Goal: Information Seeking & Learning: Check status

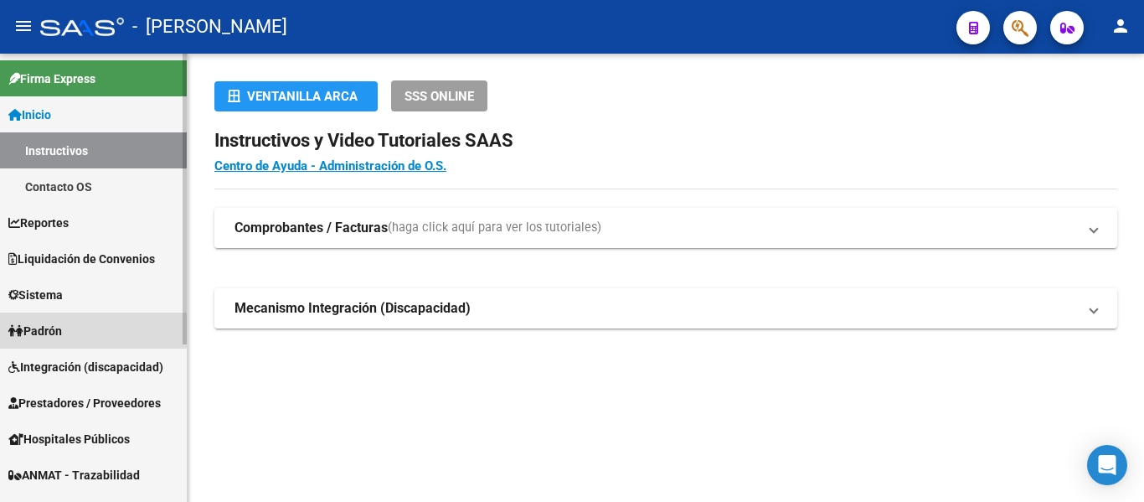
click at [74, 329] on link "Padrón" at bounding box center [93, 330] width 187 height 36
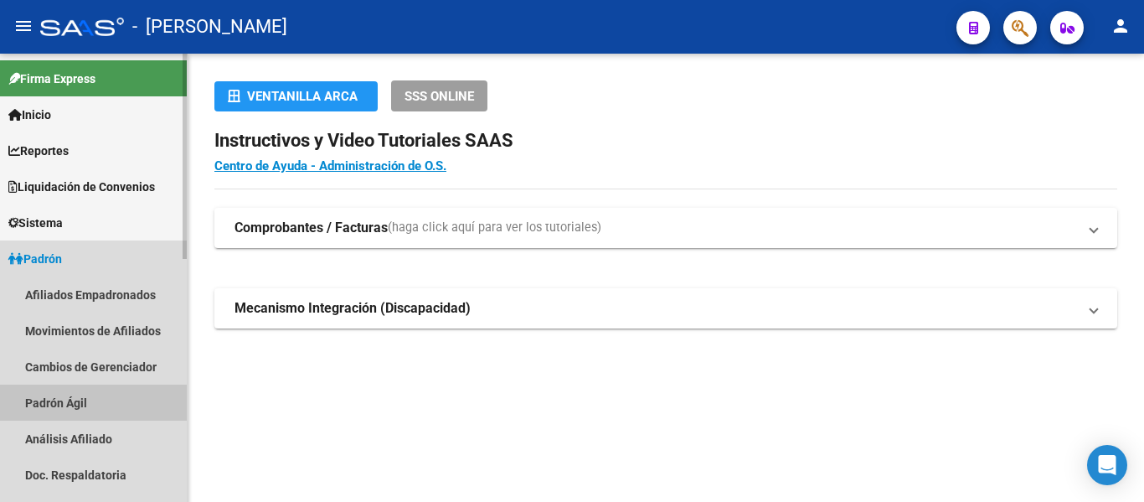
click at [88, 396] on link "Padrón Ágil" at bounding box center [93, 402] width 187 height 36
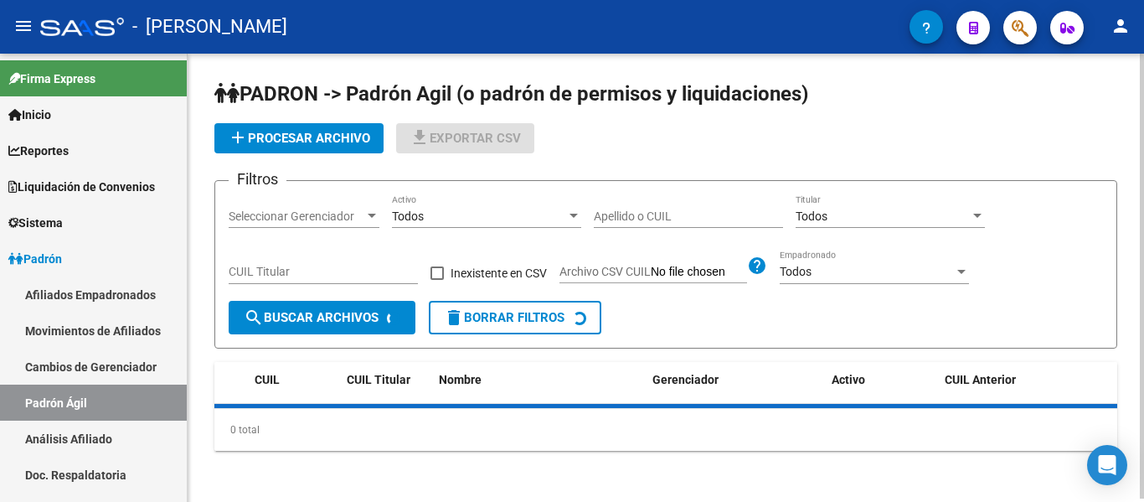
click at [711, 224] on div "Apellido o CUIL" at bounding box center [688, 210] width 189 height 33
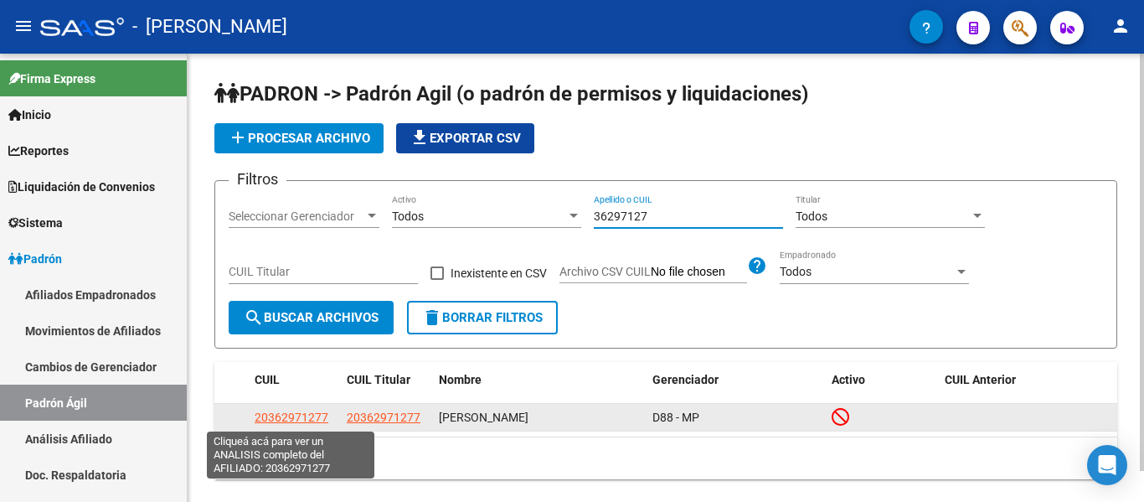
click at [310, 419] on span "20362971277" at bounding box center [292, 416] width 74 height 13
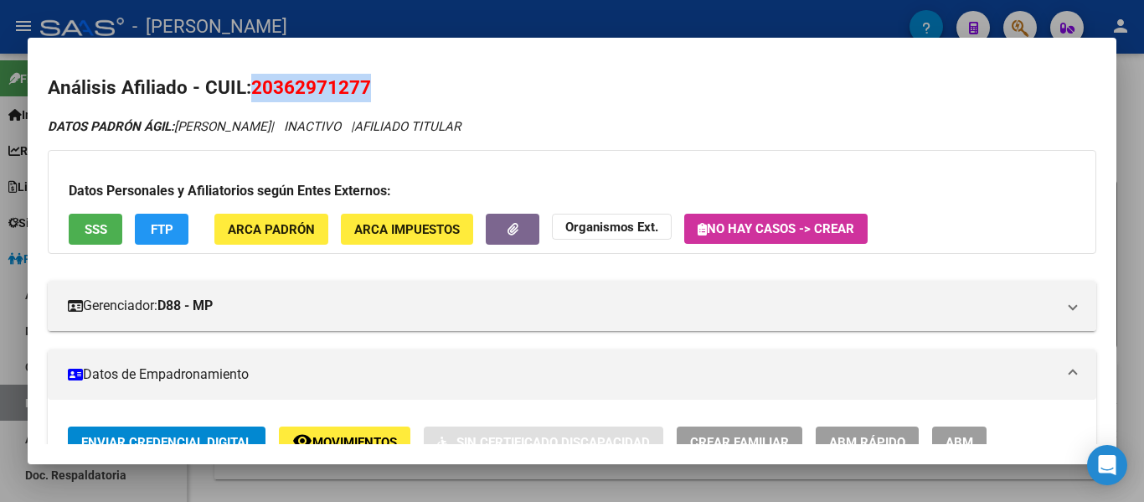
drag, startPoint x: 255, startPoint y: 84, endPoint x: 379, endPoint y: 83, distance: 124.8
click at [379, 83] on h2 "Análisis Afiliado - CUIL: 20362971277" at bounding box center [572, 88] width 1048 height 28
copy span "20362971277"
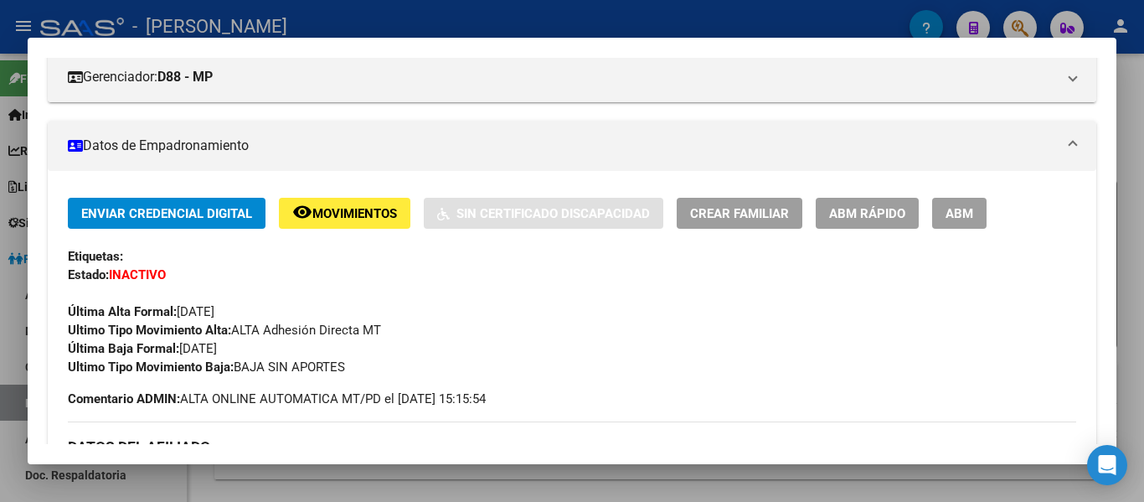
scroll to position [251, 0]
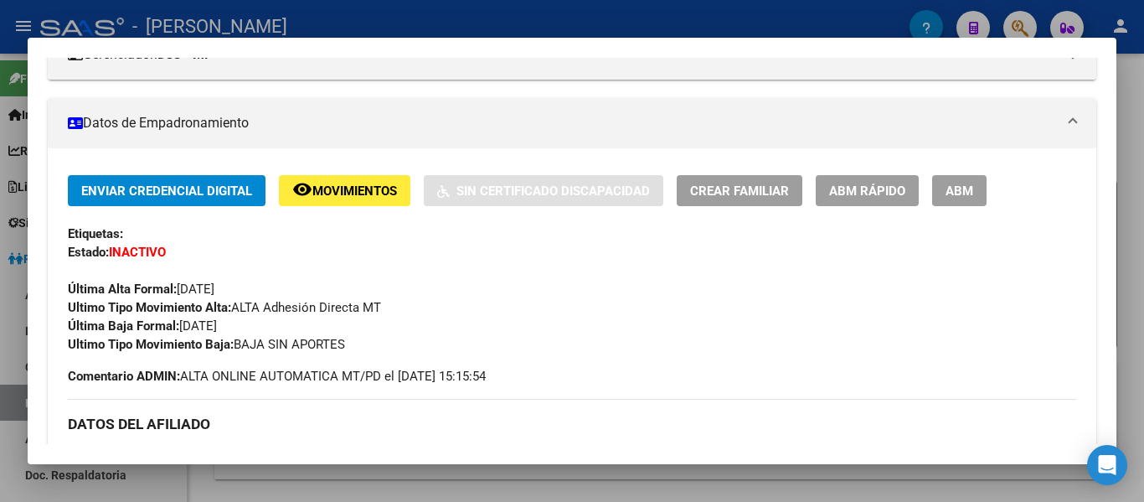
click at [425, 18] on div at bounding box center [572, 251] width 1144 height 502
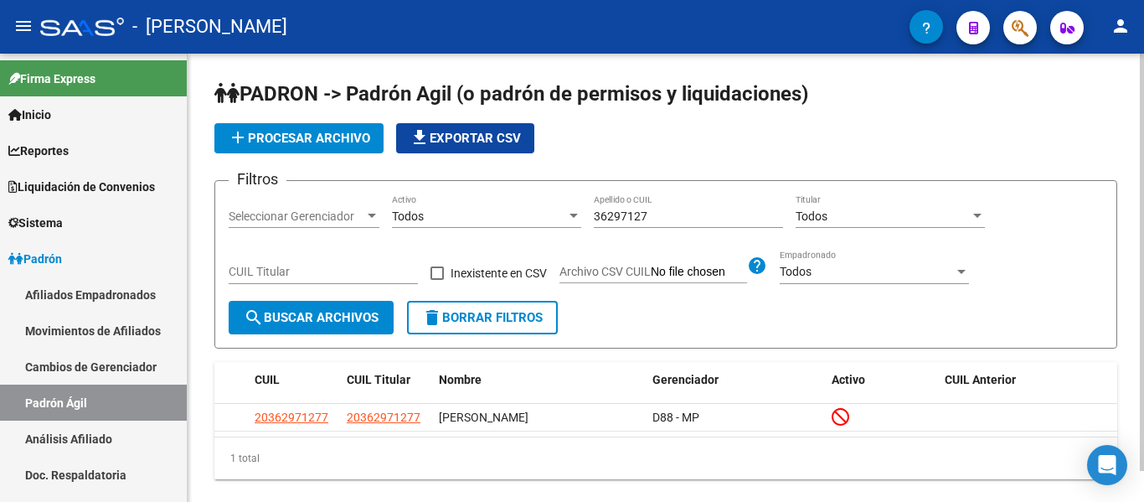
drag, startPoint x: 593, startPoint y: 211, endPoint x: 670, endPoint y: 219, distance: 77.4
click at [670, 219] on div "Filtros Seleccionar Gerenciador Seleccionar Gerenciador Todos Activo 36297127 A…" at bounding box center [666, 247] width 874 height 106
drag, startPoint x: 591, startPoint y: 219, endPoint x: 676, endPoint y: 216, distance: 84.6
click at [676, 216] on div "Filtros Seleccionar Gerenciador Seleccionar Gerenciador Todos Activo 36297127 A…" at bounding box center [666, 247] width 874 height 106
drag, startPoint x: 589, startPoint y: 214, endPoint x: 671, endPoint y: 224, distance: 83.4
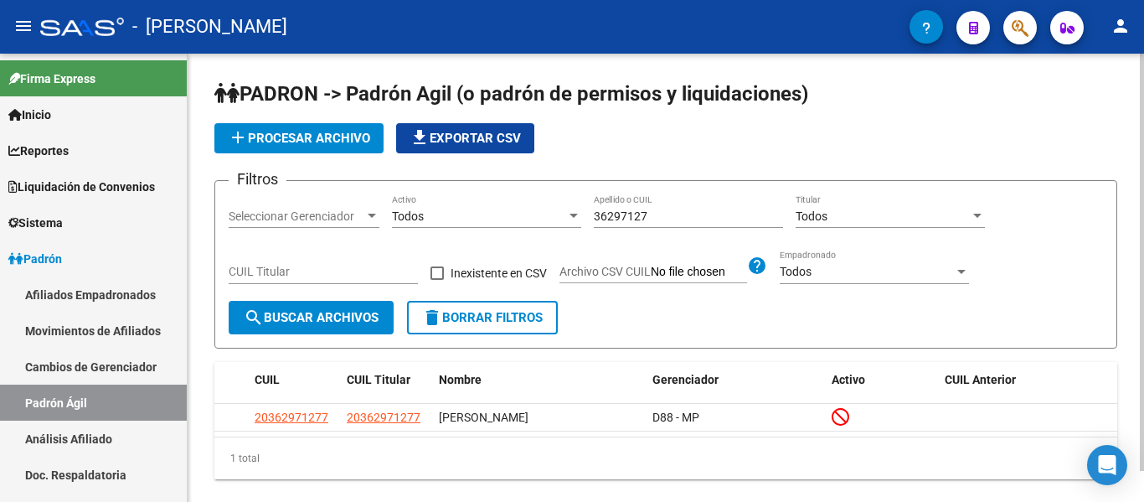
click at [671, 224] on div "Filtros Seleccionar Gerenciador Seleccionar Gerenciador Todos Activo 36297127 A…" at bounding box center [666, 247] width 874 height 106
click at [665, 224] on div "36297127 Apellido o CUIL" at bounding box center [688, 210] width 189 height 33
drag, startPoint x: 669, startPoint y: 215, endPoint x: 585, endPoint y: 215, distance: 83.7
click at [585, 215] on div "Filtros Seleccionar Gerenciador Seleccionar Gerenciador Todos Activo 36297127 A…" at bounding box center [666, 247] width 874 height 106
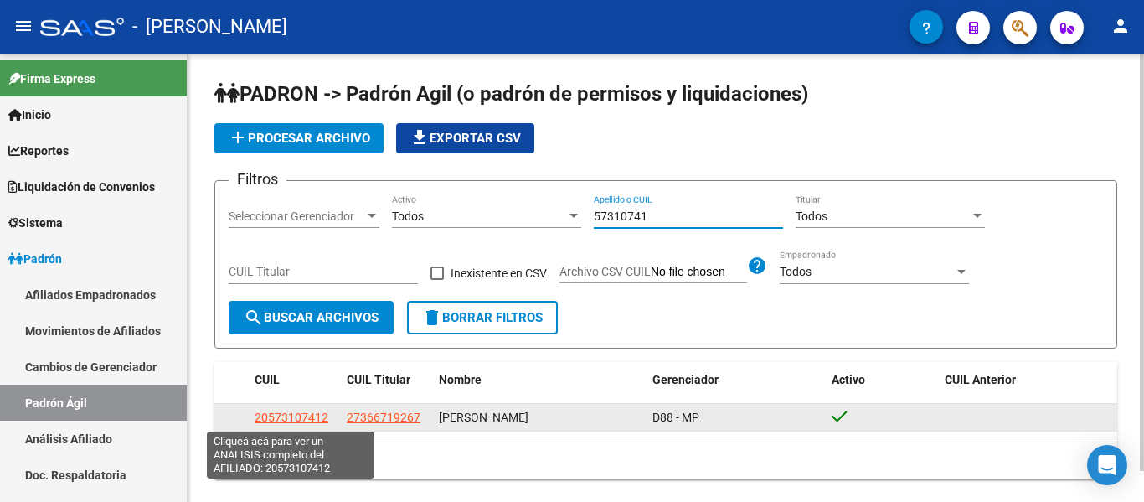
type input "57310741"
click at [311, 419] on span "20573107412" at bounding box center [292, 416] width 74 height 13
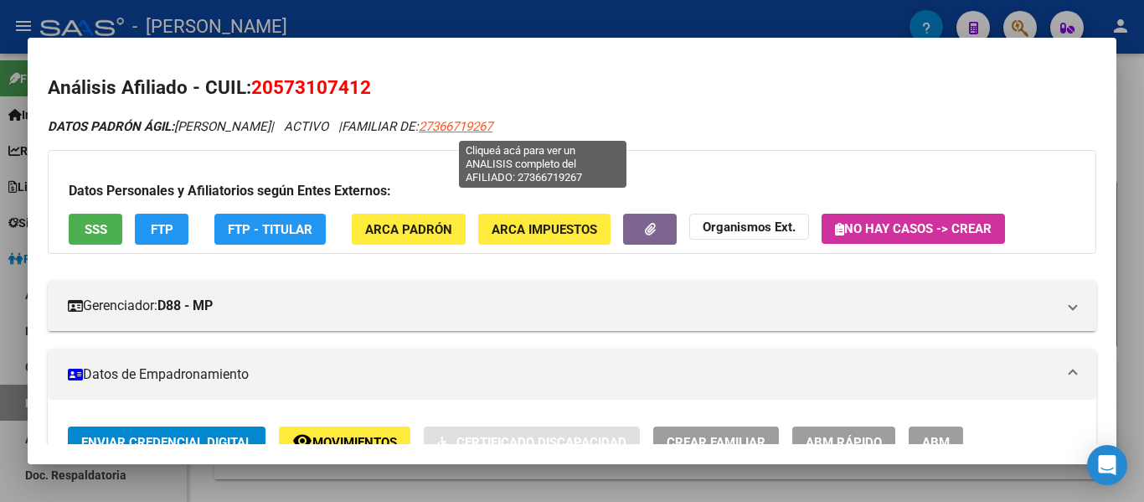
click at [492, 126] on span "27366719267" at bounding box center [456, 126] width 74 height 15
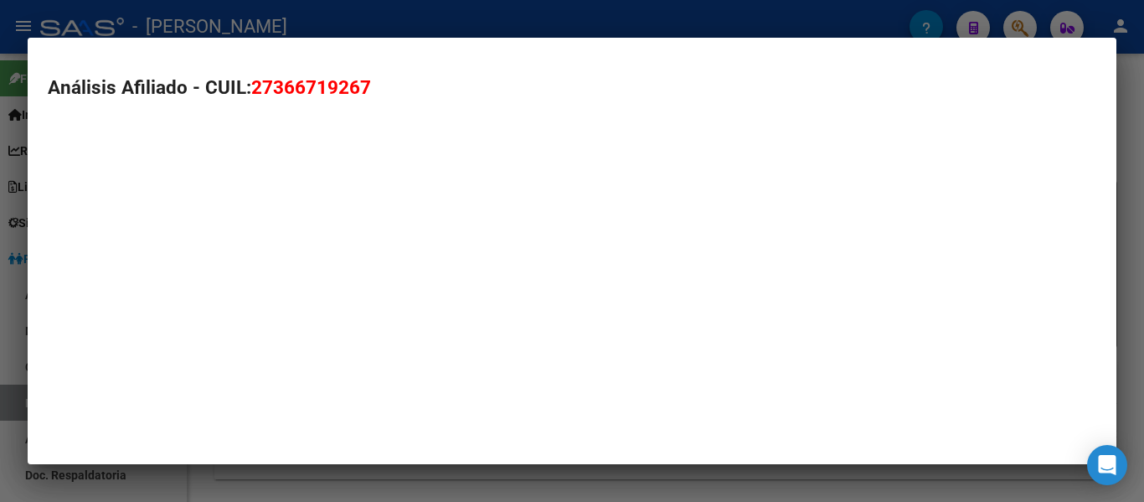
type textarea "27366719267"
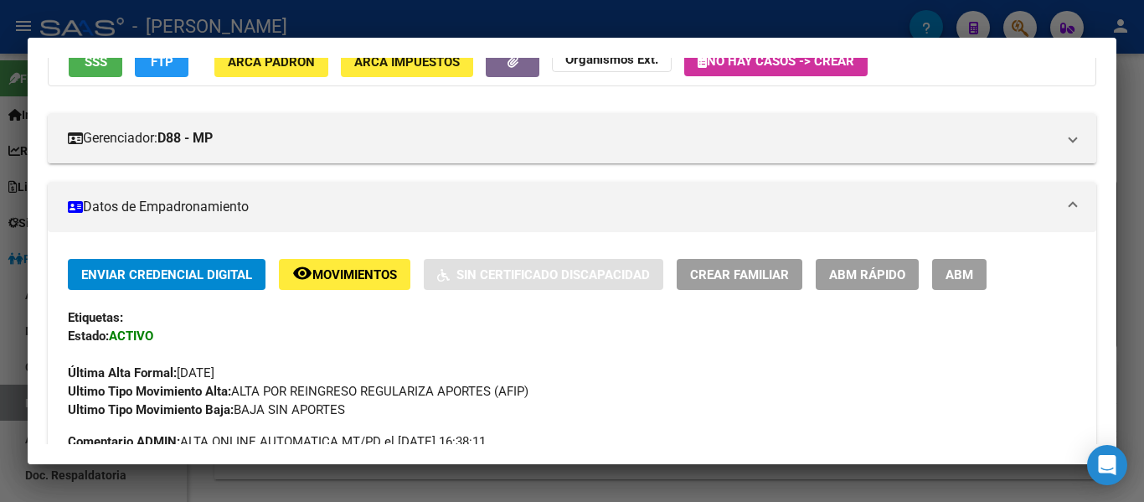
scroll to position [0, 0]
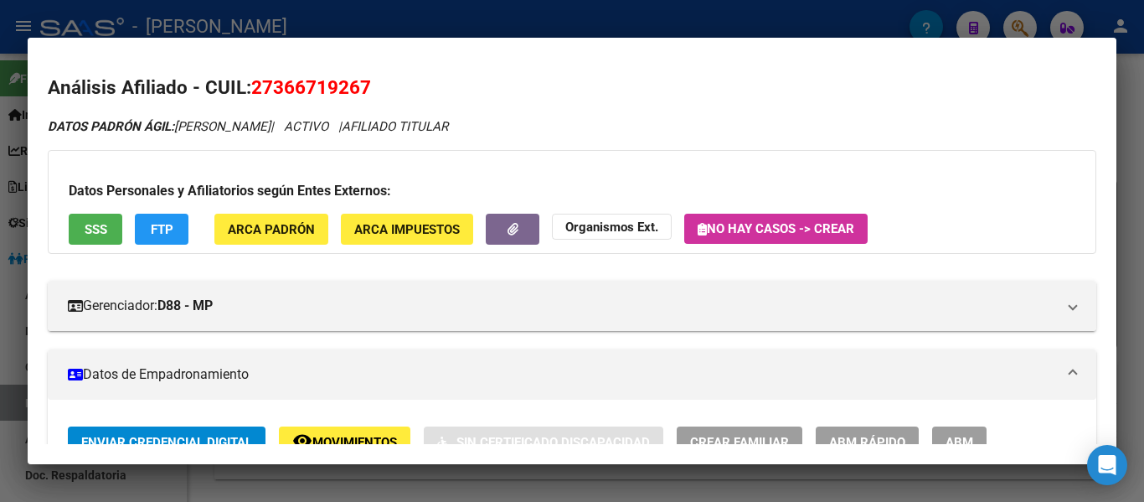
drag, startPoint x: 280, startPoint y: 84, endPoint x: 356, endPoint y: 88, distance: 75.5
click at [356, 88] on span "27366719267" at bounding box center [311, 87] width 120 height 22
drag, startPoint x: 274, startPoint y: 87, endPoint x: 358, endPoint y: 85, distance: 84.6
click at [358, 85] on span "27366719267" at bounding box center [311, 87] width 120 height 22
copy span "36671926"
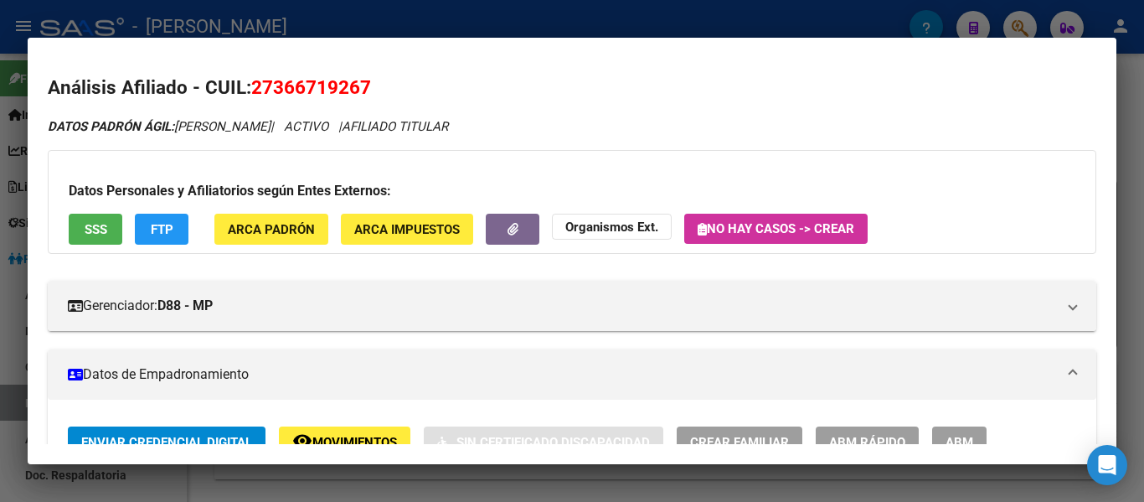
click at [586, 26] on div at bounding box center [572, 251] width 1144 height 502
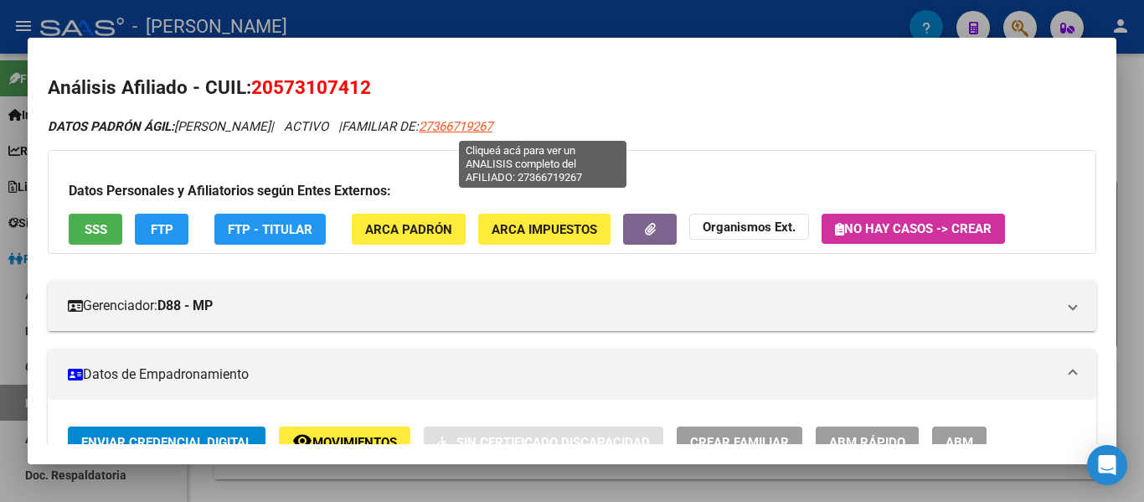
click at [492, 121] on span "27366719267" at bounding box center [456, 126] width 74 height 15
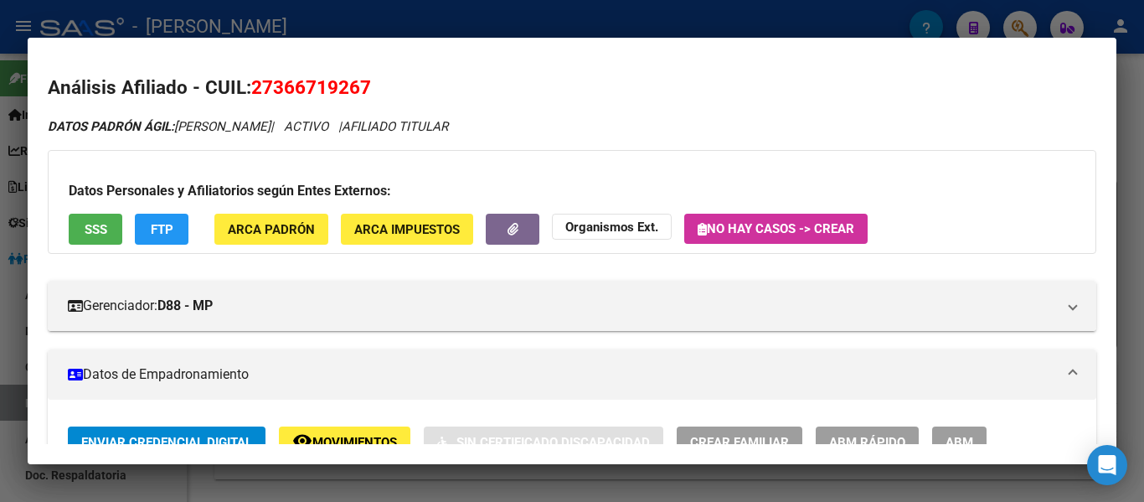
drag, startPoint x: 250, startPoint y: 80, endPoint x: 388, endPoint y: 79, distance: 138.2
click at [388, 79] on h2 "Análisis Afiliado - CUIL: 27366719267" at bounding box center [572, 88] width 1048 height 28
copy h2 "27366719267"
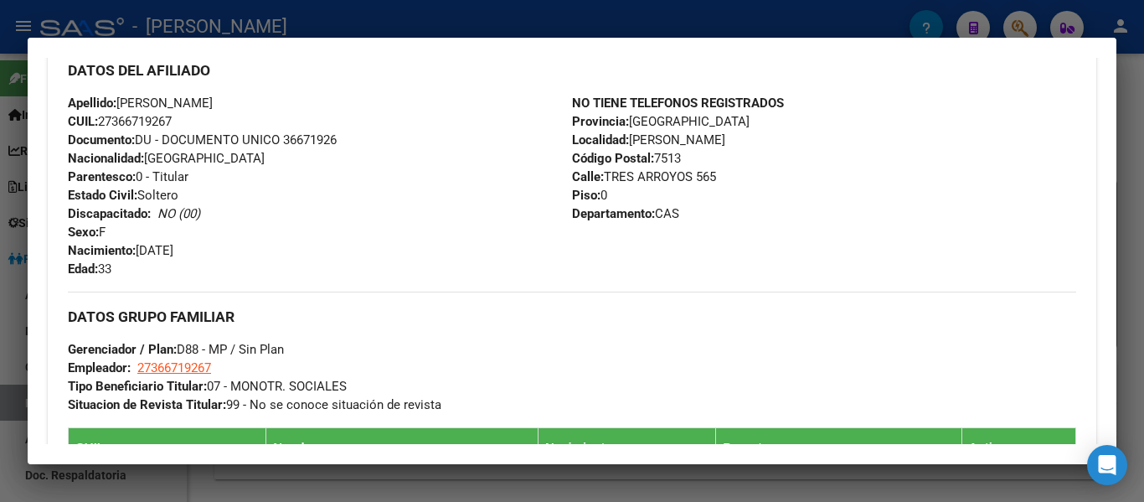
scroll to position [670, 0]
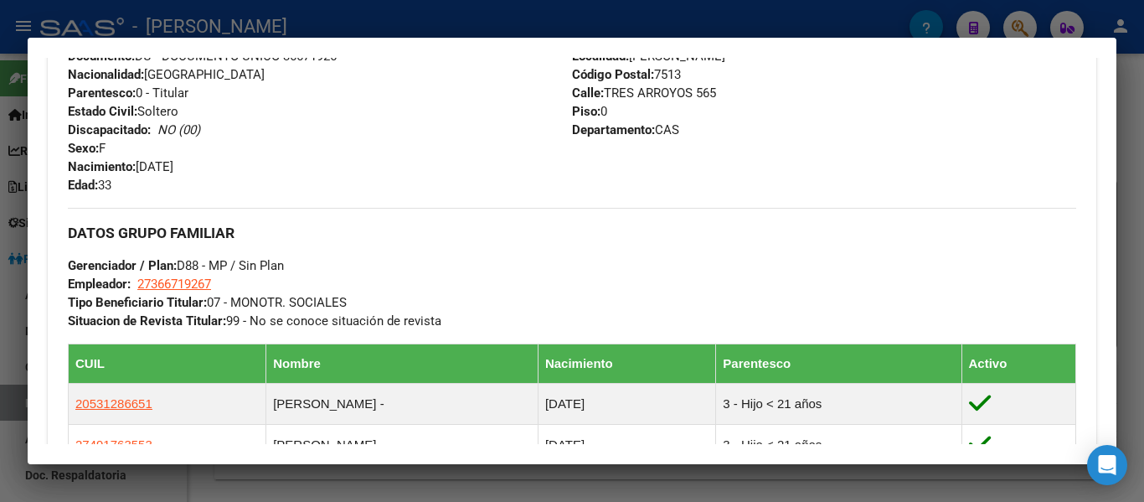
click at [457, 22] on div at bounding box center [572, 251] width 1144 height 502
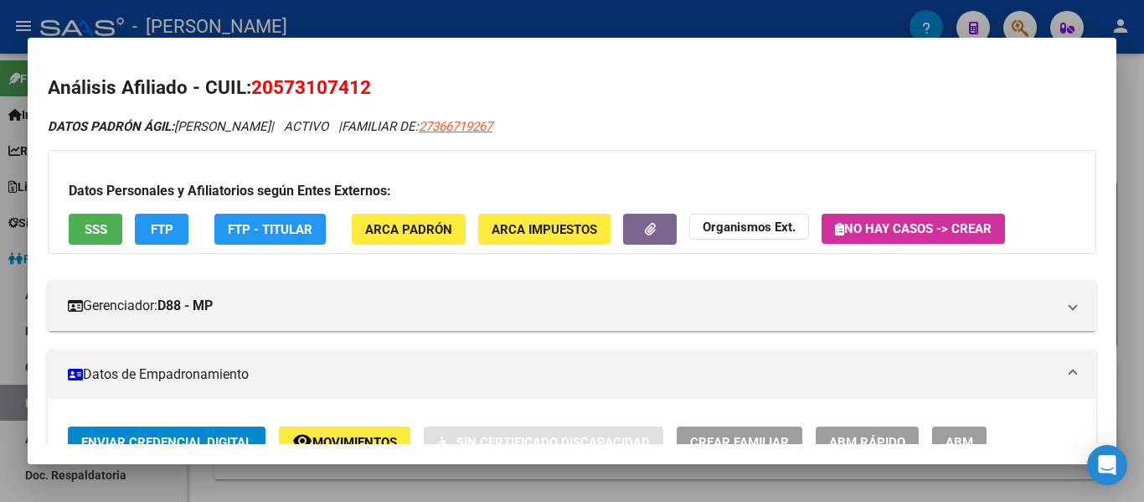
click at [542, 7] on div at bounding box center [572, 251] width 1144 height 502
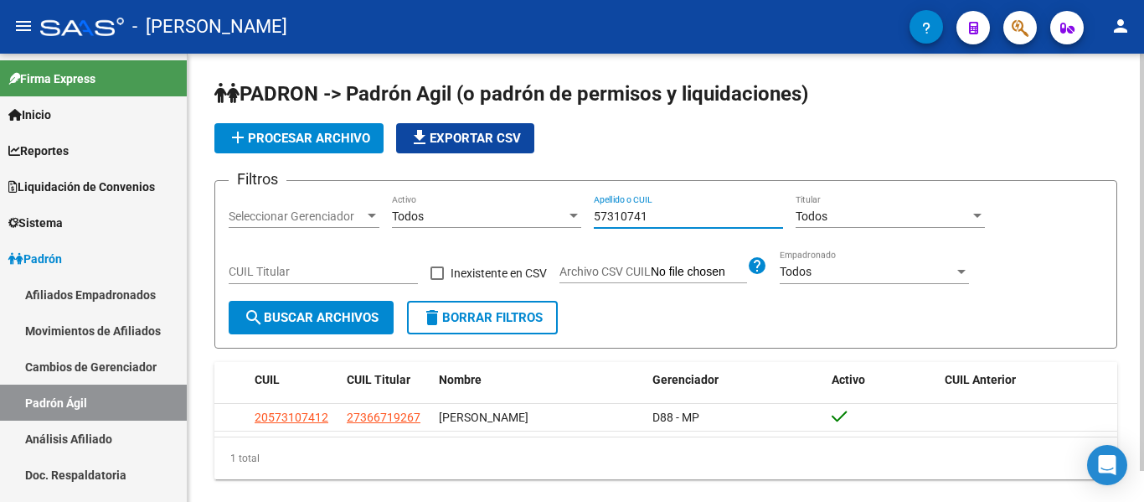
drag, startPoint x: 666, startPoint y: 218, endPoint x: 517, endPoint y: 211, distance: 148.3
click at [517, 211] on div "Filtros Seleccionar Gerenciador Seleccionar Gerenciador Todos Activo 57310741 A…" at bounding box center [666, 247] width 874 height 106
type input "47117687"
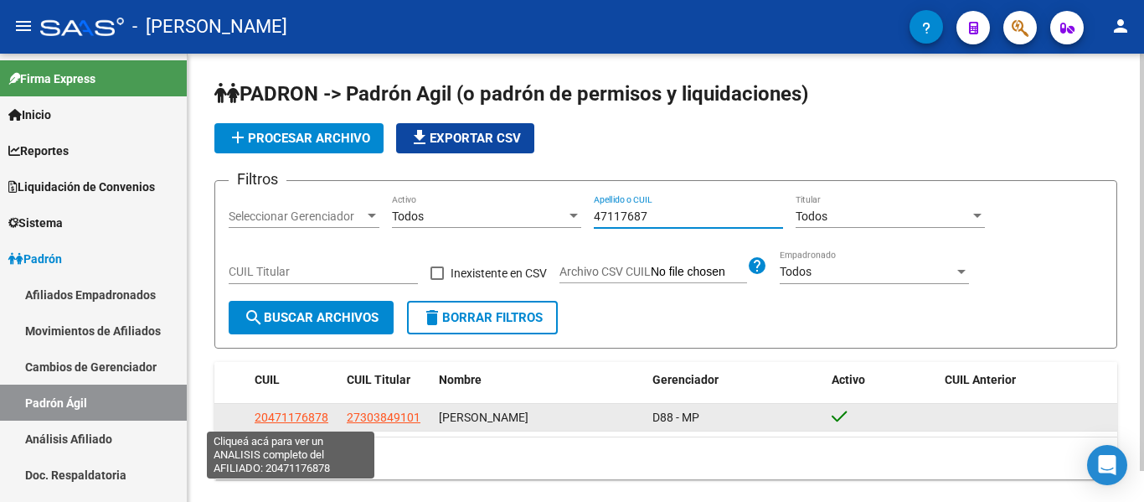
click at [301, 416] on span "20471176878" at bounding box center [292, 416] width 74 height 13
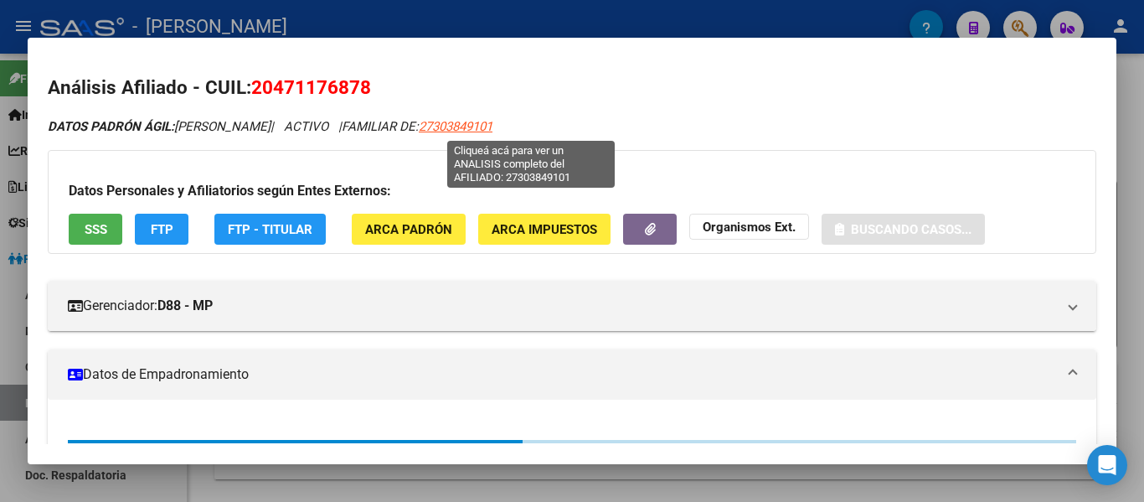
click at [492, 128] on span "27303849101" at bounding box center [456, 126] width 74 height 15
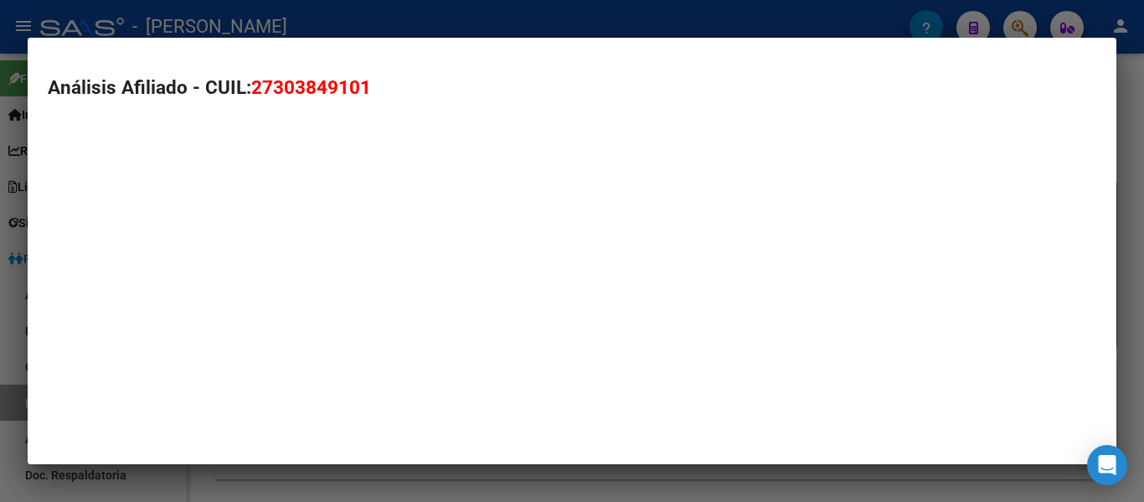
type textarea "27303849101"
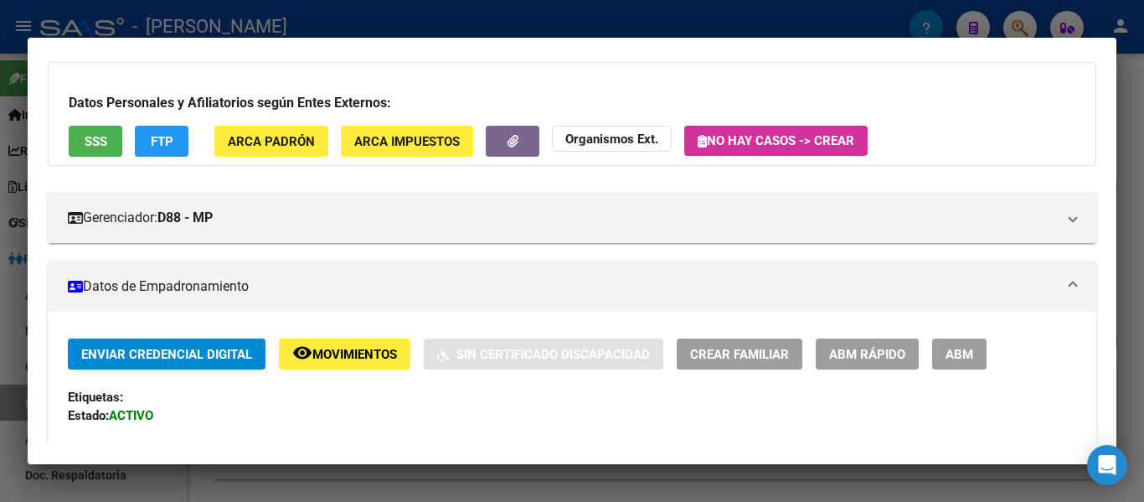
scroll to position [0, 0]
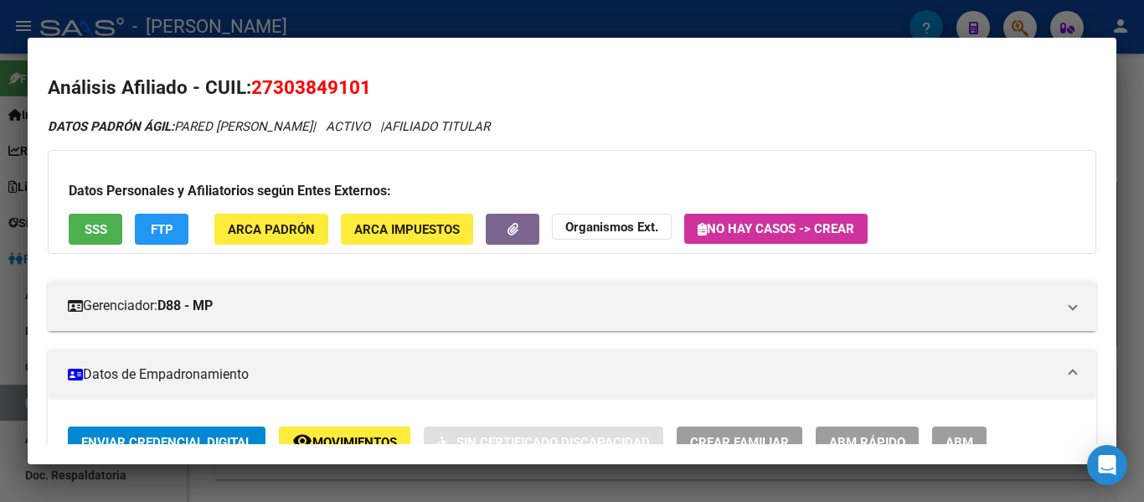
drag, startPoint x: 252, startPoint y: 80, endPoint x: 369, endPoint y: 82, distance: 117.2
click at [369, 82] on span "27303849101" at bounding box center [311, 87] width 120 height 22
copy span "27303849101"
click at [494, 31] on div at bounding box center [572, 251] width 1144 height 502
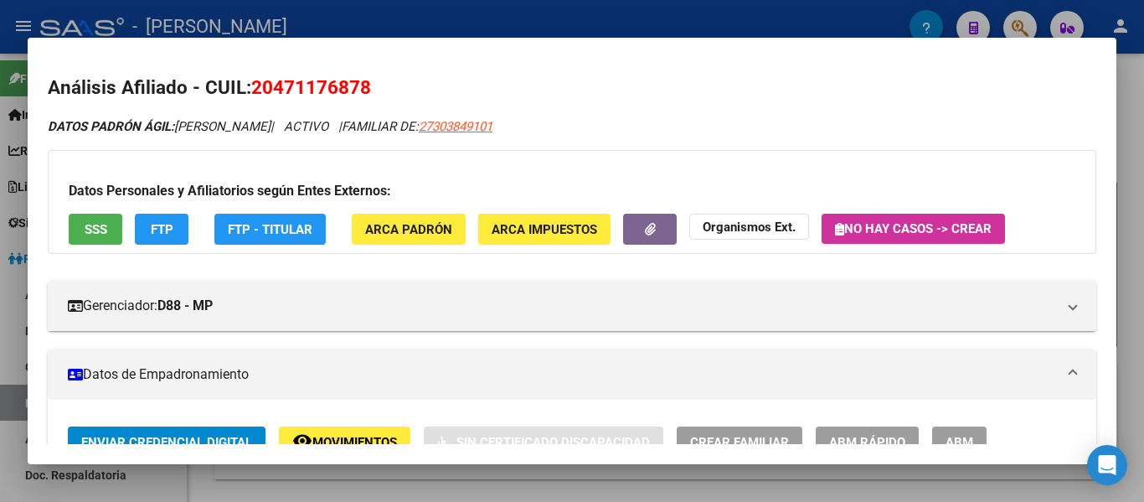
click at [527, 24] on div at bounding box center [572, 251] width 1144 height 502
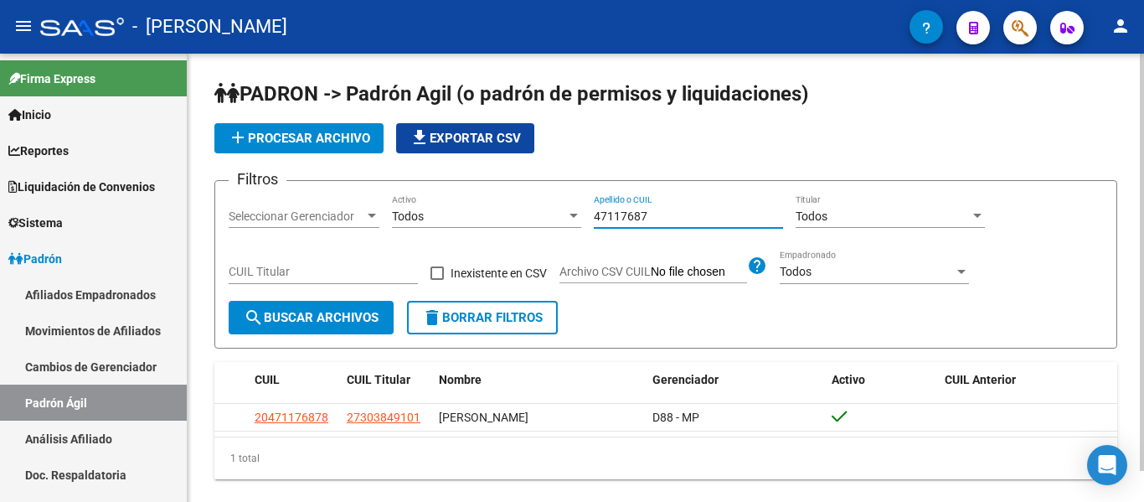
drag, startPoint x: 674, startPoint y: 212, endPoint x: 534, endPoint y: 186, distance: 142.2
click at [534, 186] on form "Filtros Seleccionar Gerenciador Seleccionar Gerenciador Todos Activo 47117687 A…" at bounding box center [665, 264] width 903 height 168
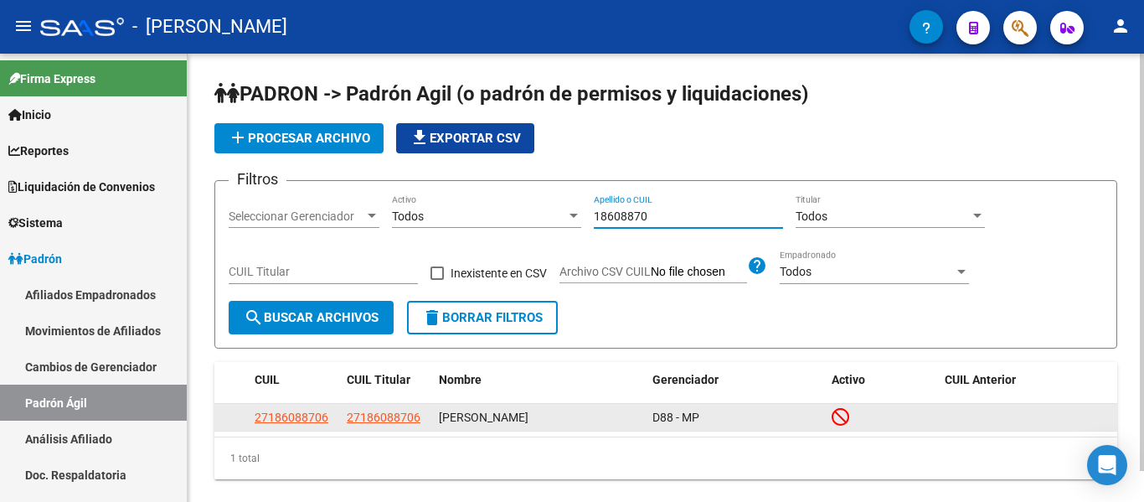
type input "18608870"
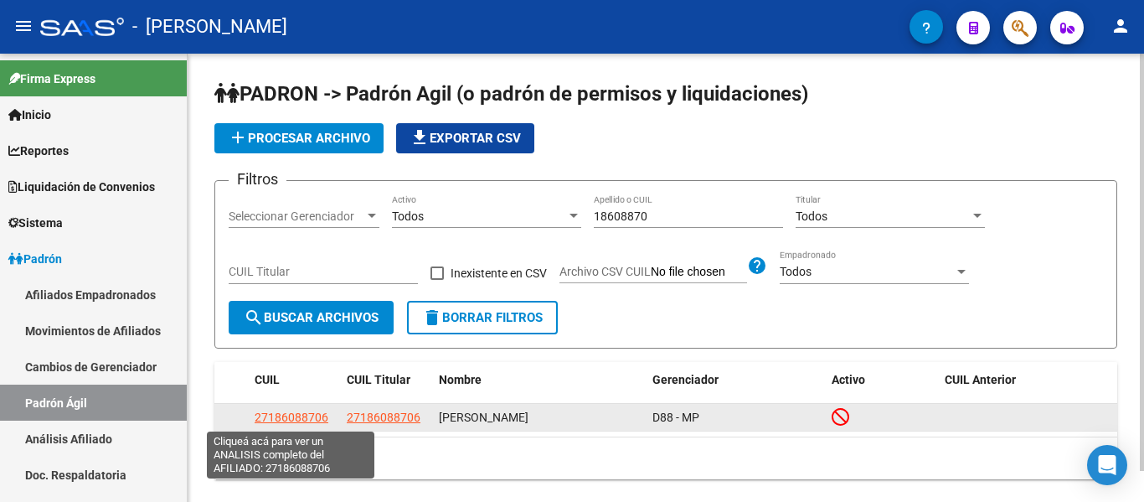
click at [291, 417] on span "27186088706" at bounding box center [292, 416] width 74 height 13
copy span "0"
type textarea "27186088706"
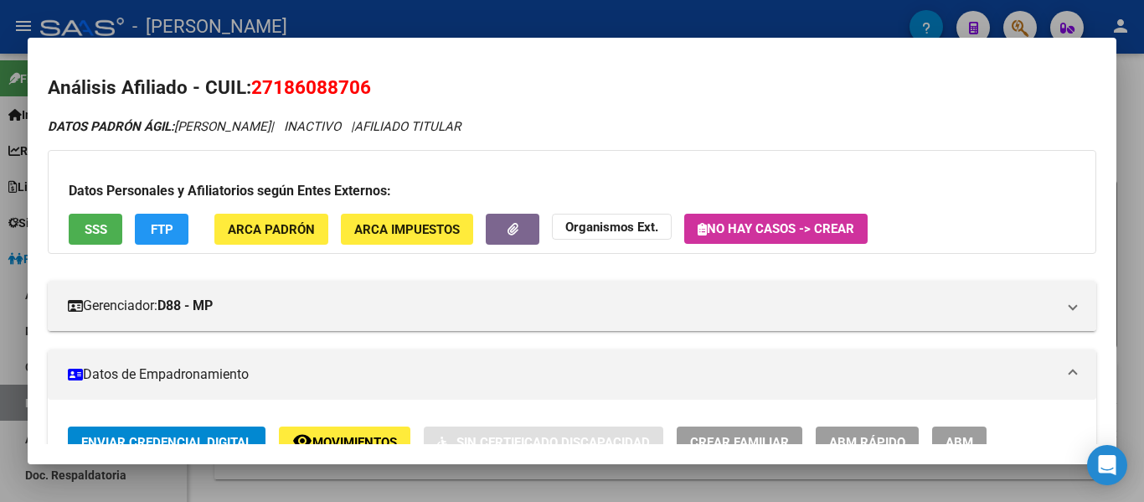
drag, startPoint x: 257, startPoint y: 81, endPoint x: 378, endPoint y: 94, distance: 121.2
click at [378, 94] on h2 "Análisis Afiliado - CUIL: 27186088706" at bounding box center [572, 88] width 1048 height 28
drag, startPoint x: 256, startPoint y: 90, endPoint x: 368, endPoint y: 85, distance: 111.5
click at [368, 85] on span "27186088706" at bounding box center [311, 87] width 120 height 22
copy span "27186088706"
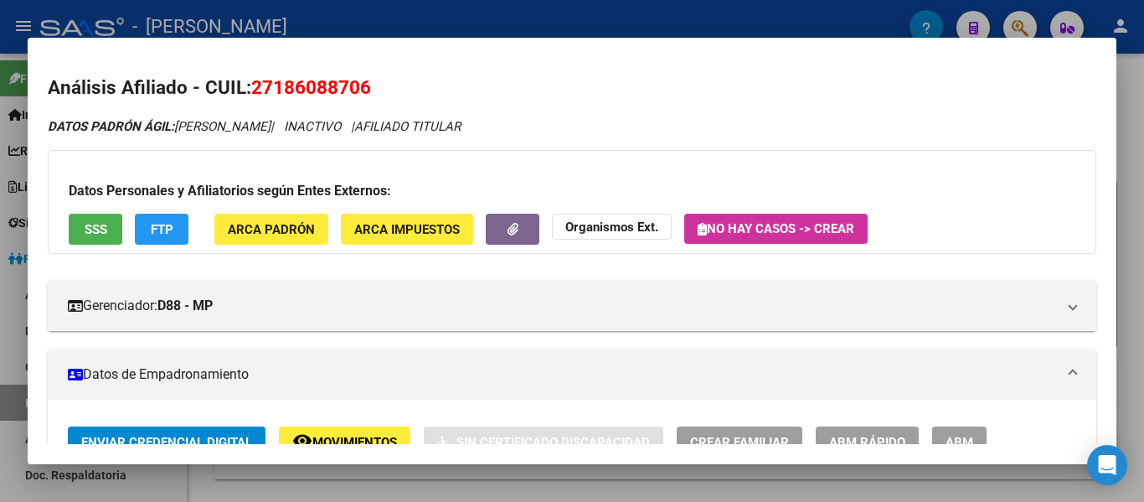
click at [527, 6] on div at bounding box center [572, 251] width 1144 height 502
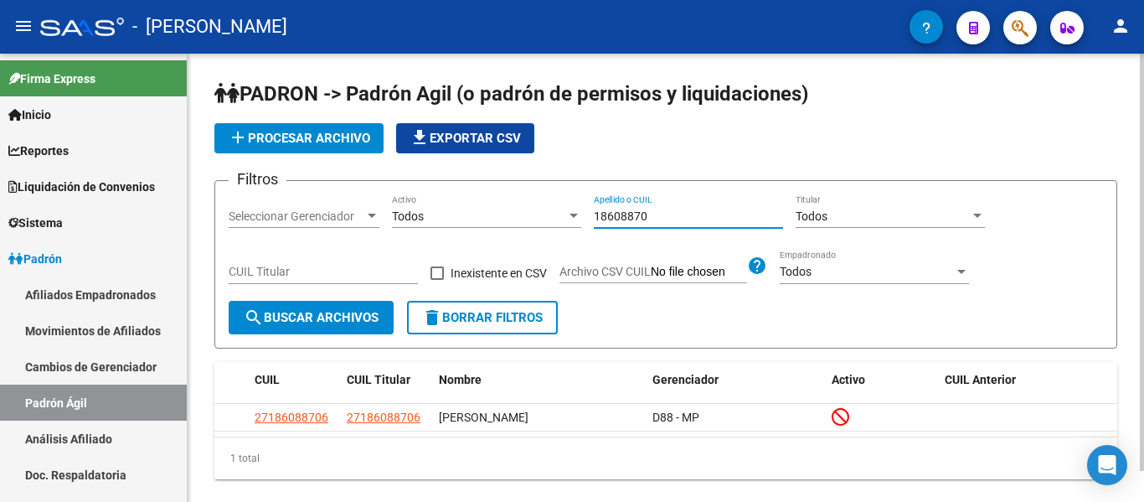
drag, startPoint x: 666, startPoint y: 213, endPoint x: 500, endPoint y: 213, distance: 166.6
click at [500, 213] on div "Filtros Seleccionar Gerenciador Seleccionar Gerenciador Todos Activo 18608870 A…" at bounding box center [666, 247] width 874 height 106
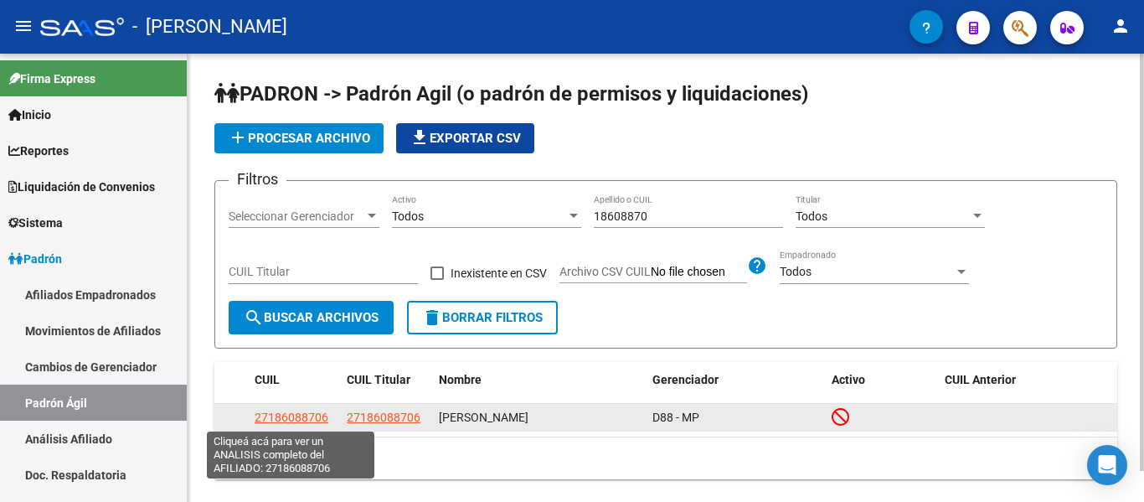
click at [315, 418] on span "27186088706" at bounding box center [292, 416] width 74 height 13
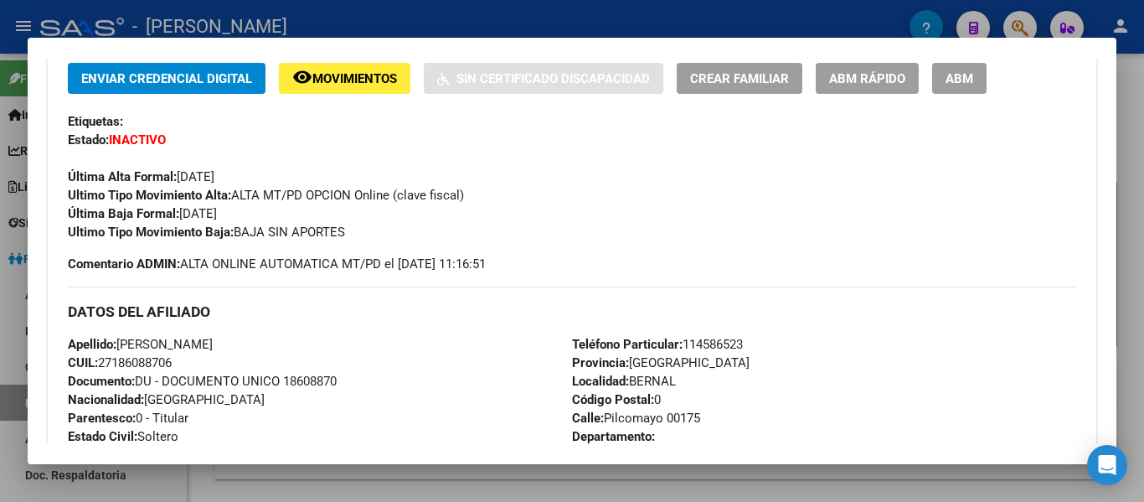
scroll to position [335, 0]
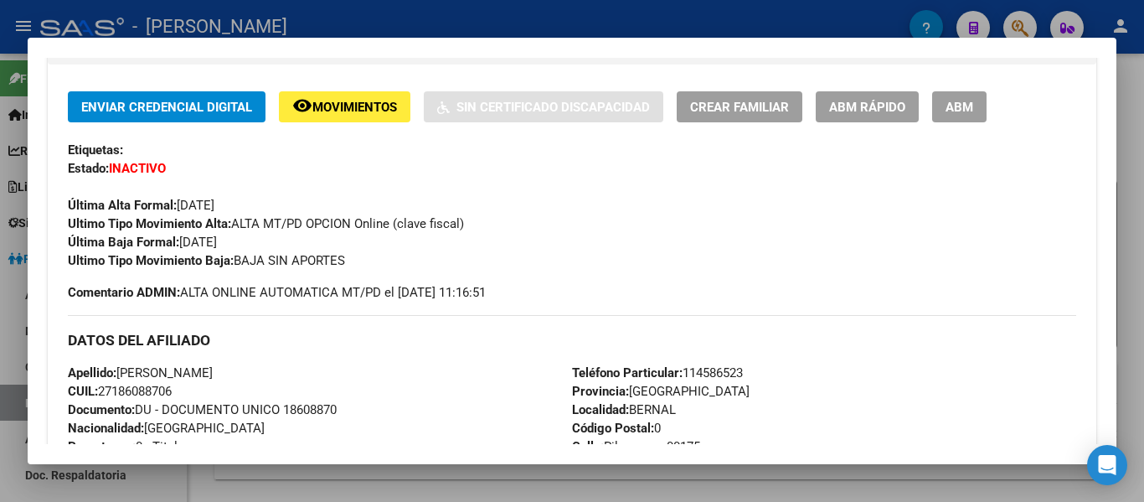
click at [450, 31] on div at bounding box center [572, 251] width 1144 height 502
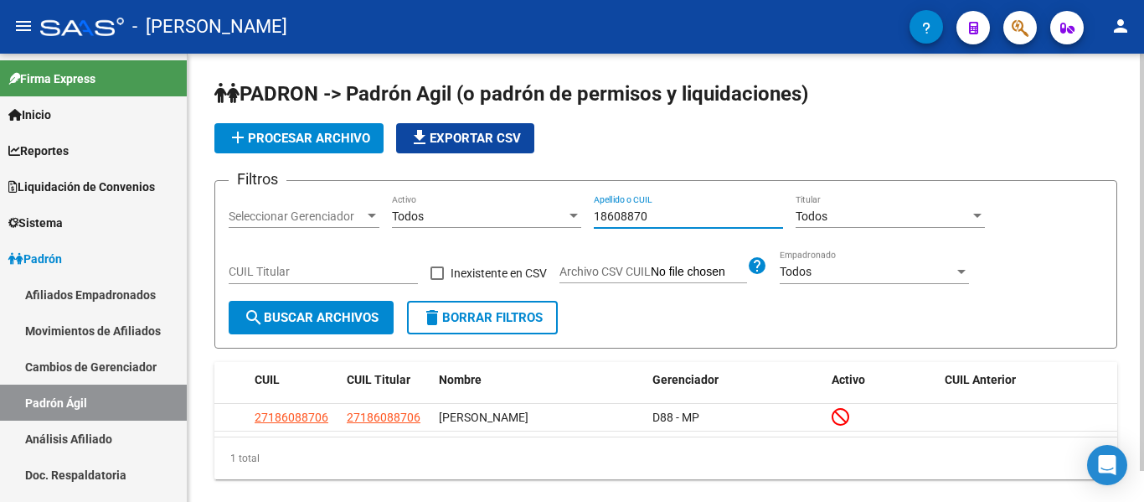
drag, startPoint x: 656, startPoint y: 218, endPoint x: 565, endPoint y: 200, distance: 92.9
click at [565, 200] on div "Filtros Seleccionar Gerenciador Seleccionar Gerenciador Todos Activo 18608870 A…" at bounding box center [666, 247] width 874 height 106
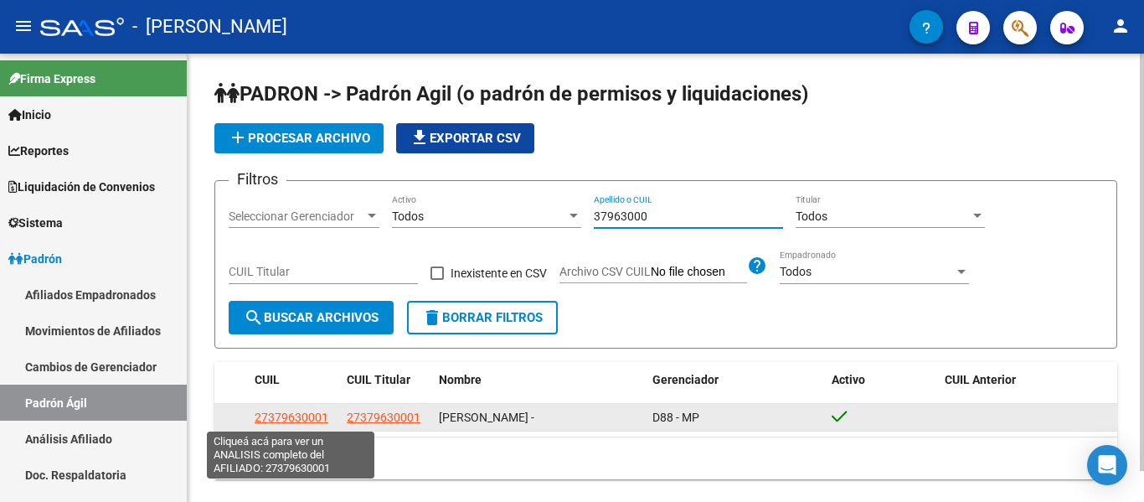
type input "37963000"
click at [275, 415] on span "27379630001" at bounding box center [292, 416] width 74 height 13
type textarea "27379630001"
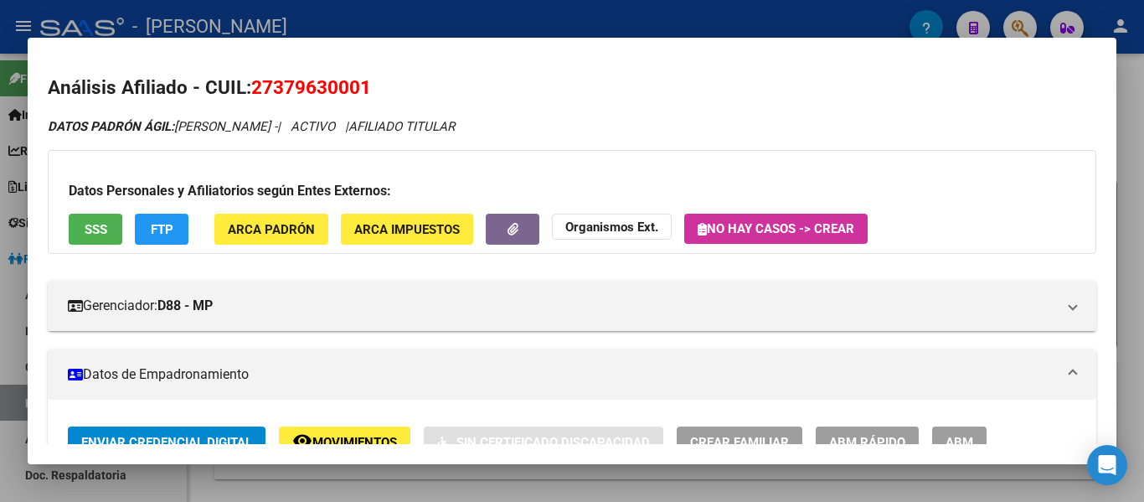
drag, startPoint x: 255, startPoint y: 90, endPoint x: 368, endPoint y: 92, distance: 113.0
click at [368, 92] on span "27379630001" at bounding box center [311, 87] width 120 height 22
copy span "27379630001"
click at [308, 99] on h2 "Análisis Afiliado - CUIL: 27379630001" at bounding box center [572, 88] width 1048 height 28
click at [277, 90] on span "27379630001" at bounding box center [311, 87] width 120 height 22
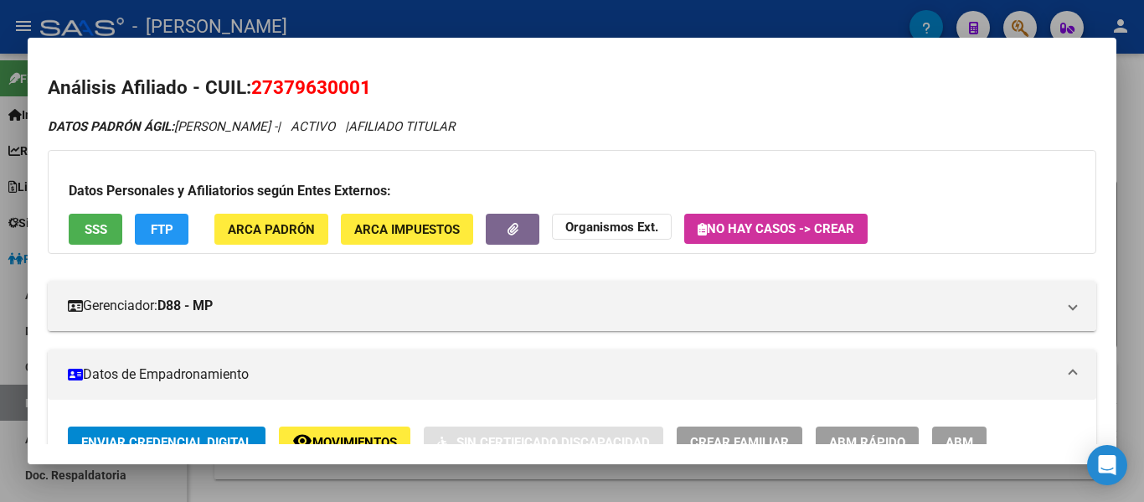
drag, startPoint x: 255, startPoint y: 85, endPoint x: 368, endPoint y: 89, distance: 113.9
click at [368, 89] on span "27379630001" at bounding box center [311, 87] width 120 height 22
copy span "27379630001"
click at [456, 19] on div at bounding box center [572, 251] width 1144 height 502
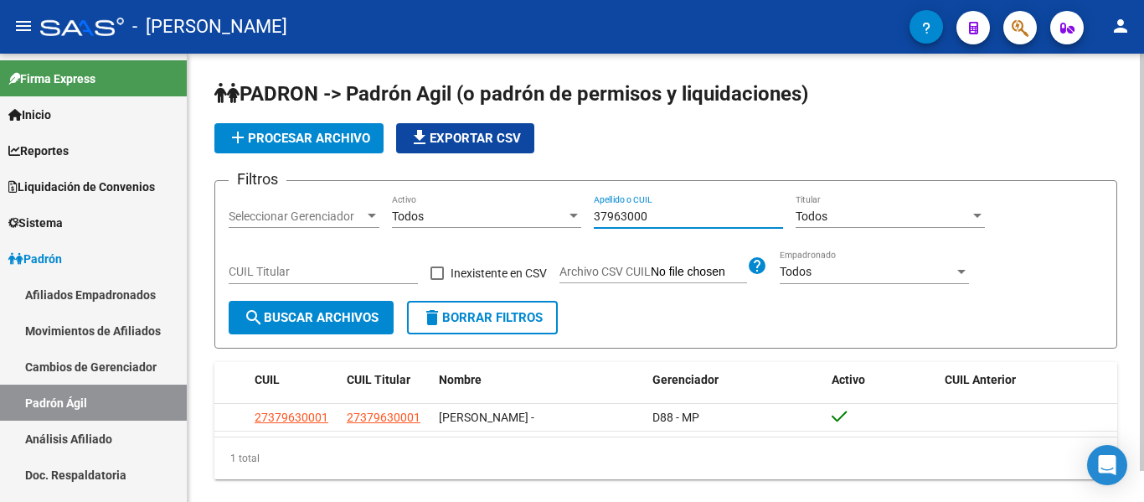
drag, startPoint x: 716, startPoint y: 222, endPoint x: 558, endPoint y: 207, distance: 159.0
click at [558, 207] on div "Filtros Seleccionar Gerenciador Seleccionar Gerenciador Todos Activo 37963000 A…" at bounding box center [666, 247] width 874 height 106
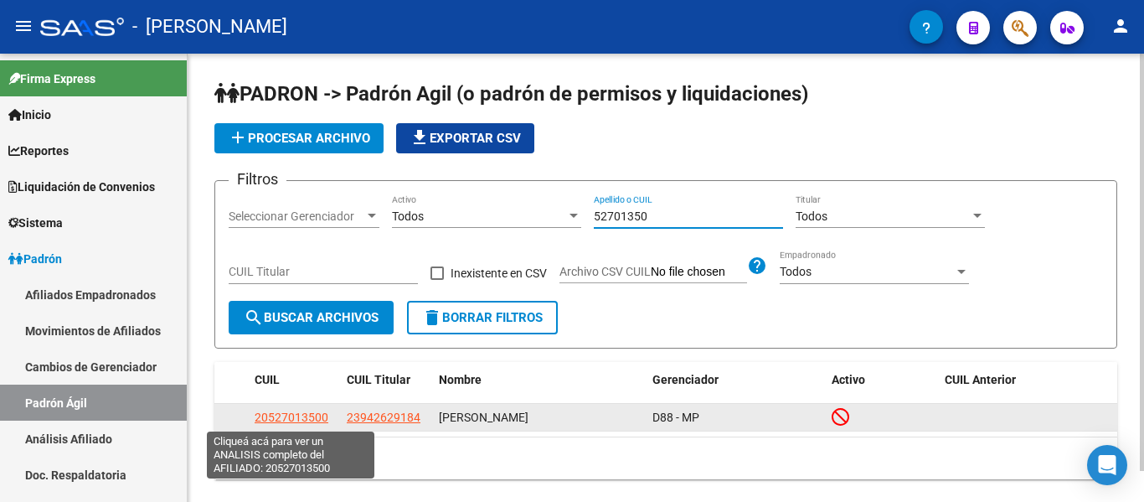
type input "52701350"
click at [299, 422] on span "20527013500" at bounding box center [292, 416] width 74 height 13
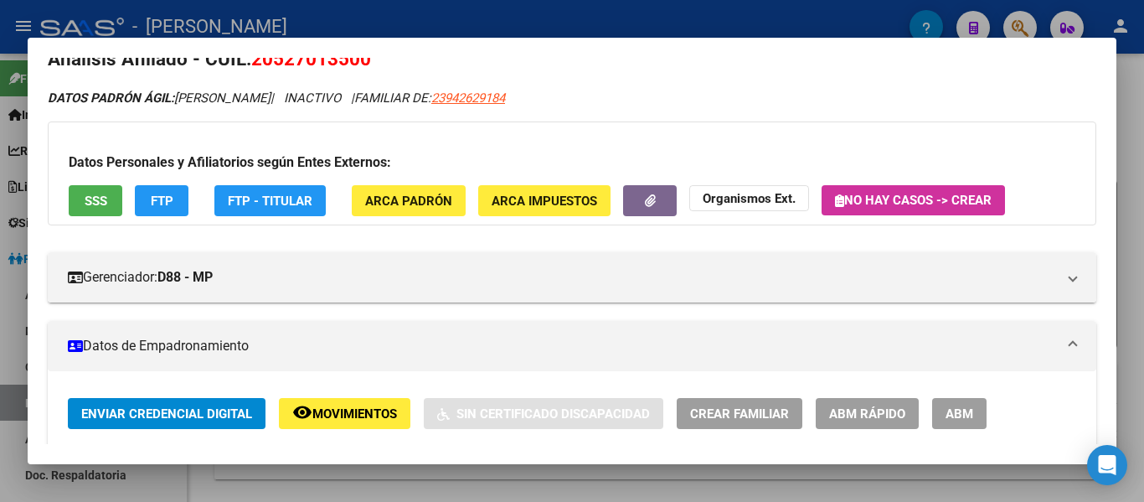
scroll to position [0, 0]
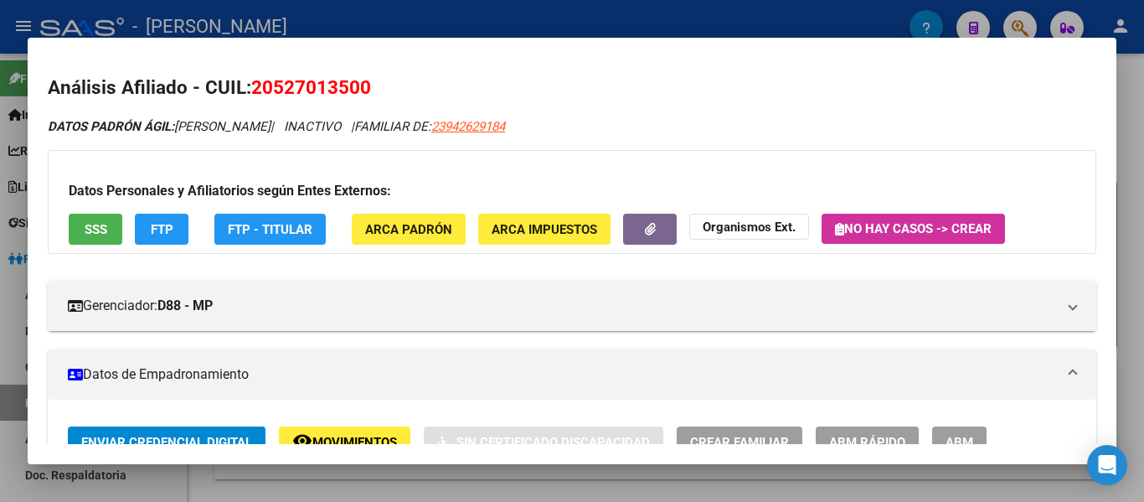
click at [499, 135] on app-link-go-to "23942629184" at bounding box center [468, 126] width 74 height 19
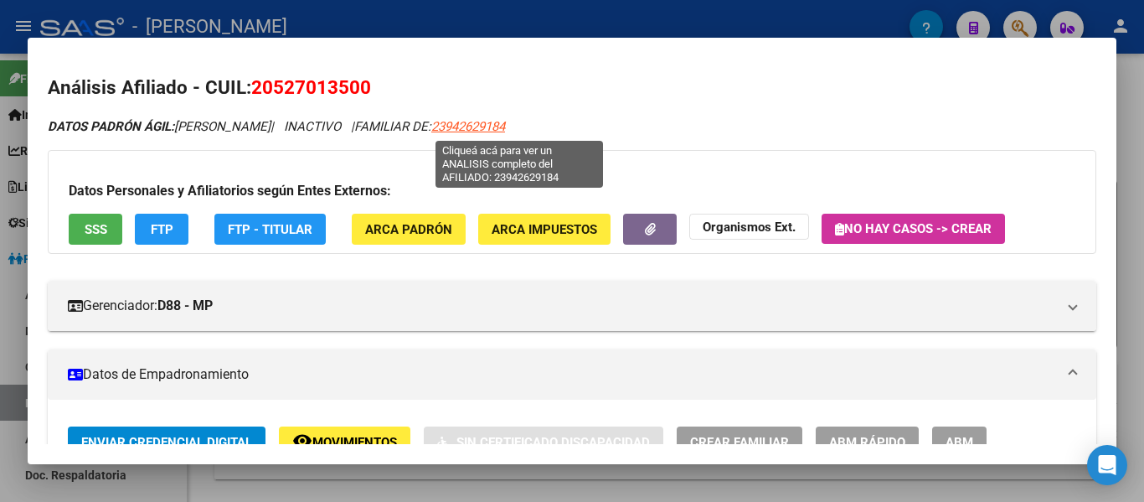
click at [498, 124] on span "23942629184" at bounding box center [468, 126] width 74 height 15
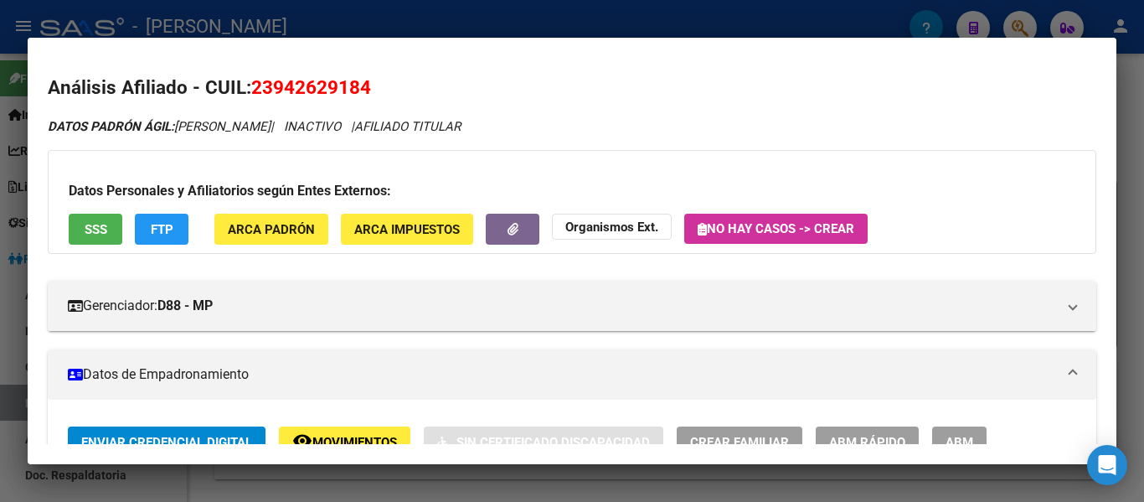
drag, startPoint x: 252, startPoint y: 87, endPoint x: 366, endPoint y: 89, distance: 113.9
click at [366, 89] on span "23942629184" at bounding box center [311, 87] width 120 height 22
copy span "23942629184"
click at [318, 85] on span "23942629184" at bounding box center [311, 87] width 120 height 22
drag, startPoint x: 256, startPoint y: 81, endPoint x: 374, endPoint y: 94, distance: 118.7
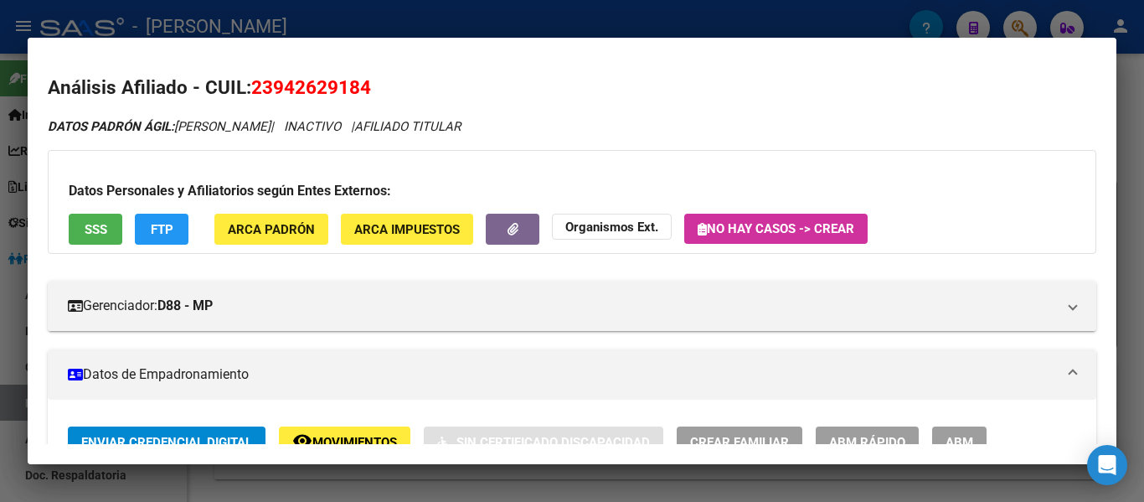
click at [374, 94] on h2 "Análisis Afiliado - CUIL: 23942629184" at bounding box center [572, 88] width 1048 height 28
copy span "23942629184"
click at [315, 87] on span "23942629184" at bounding box center [311, 87] width 120 height 22
drag, startPoint x: 276, startPoint y: 90, endPoint x: 361, endPoint y: 80, distance: 85.1
click at [361, 80] on span "23942629184" at bounding box center [311, 87] width 120 height 22
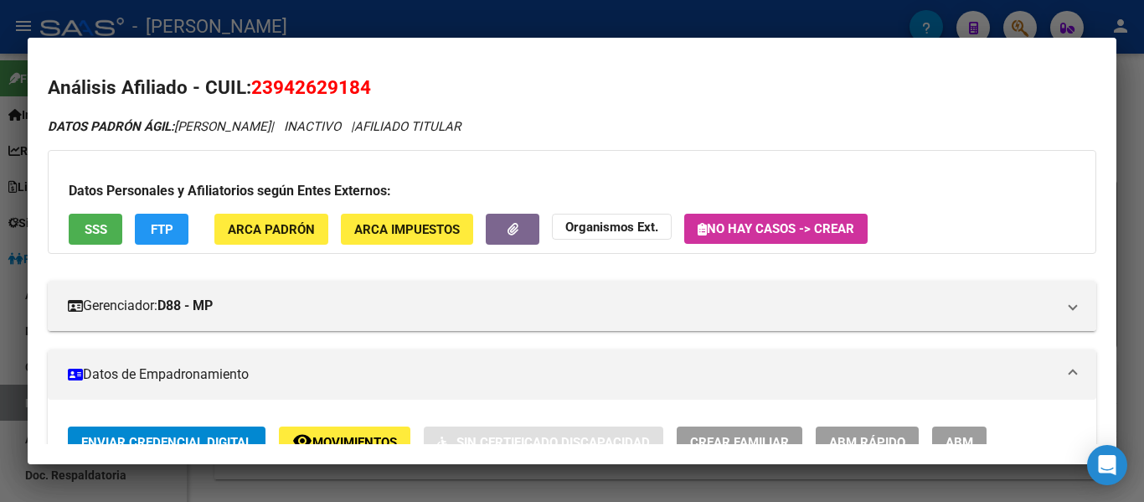
click at [466, 18] on div at bounding box center [572, 251] width 1144 height 502
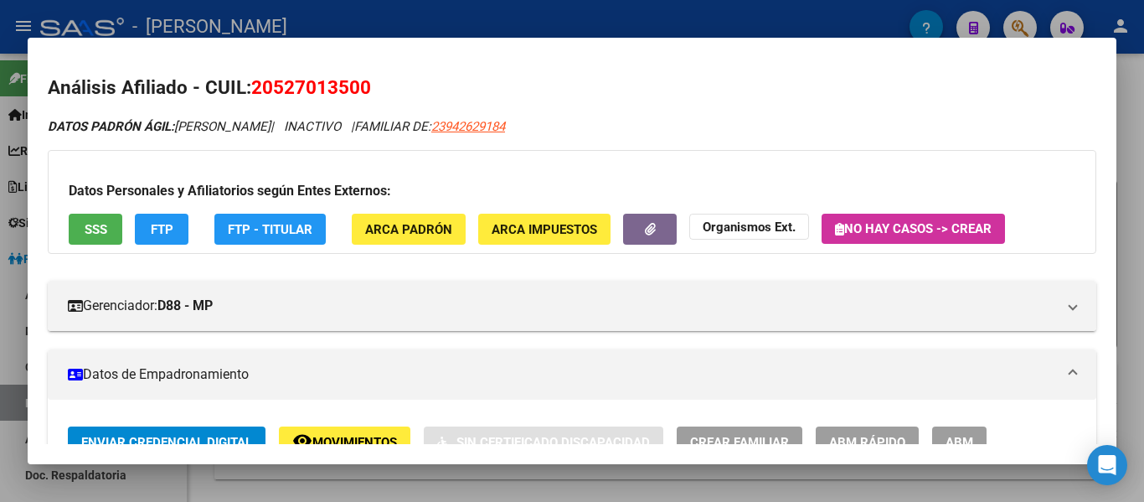
click at [475, 25] on div at bounding box center [572, 251] width 1144 height 502
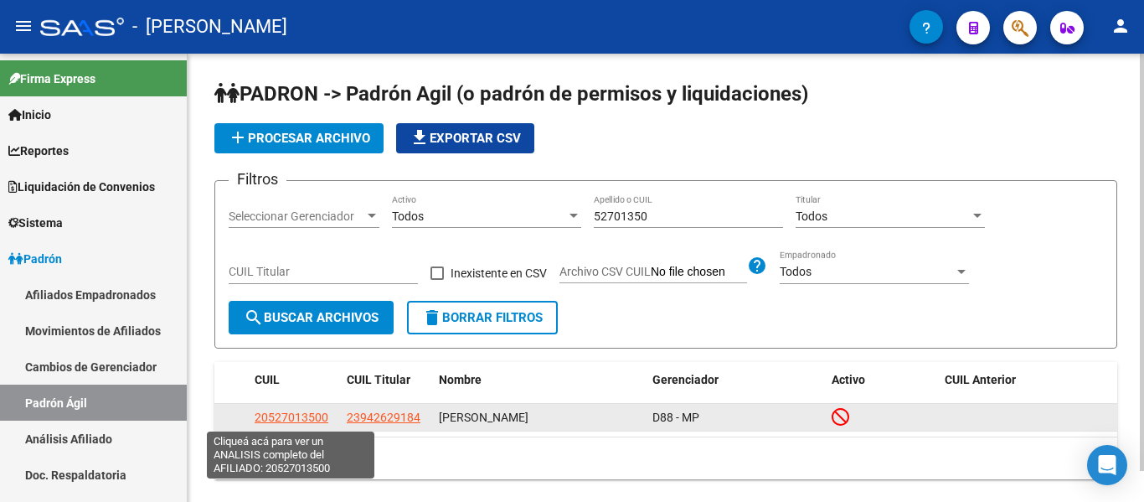
click at [303, 423] on span "20527013500" at bounding box center [292, 416] width 74 height 13
type textarea "20527013500"
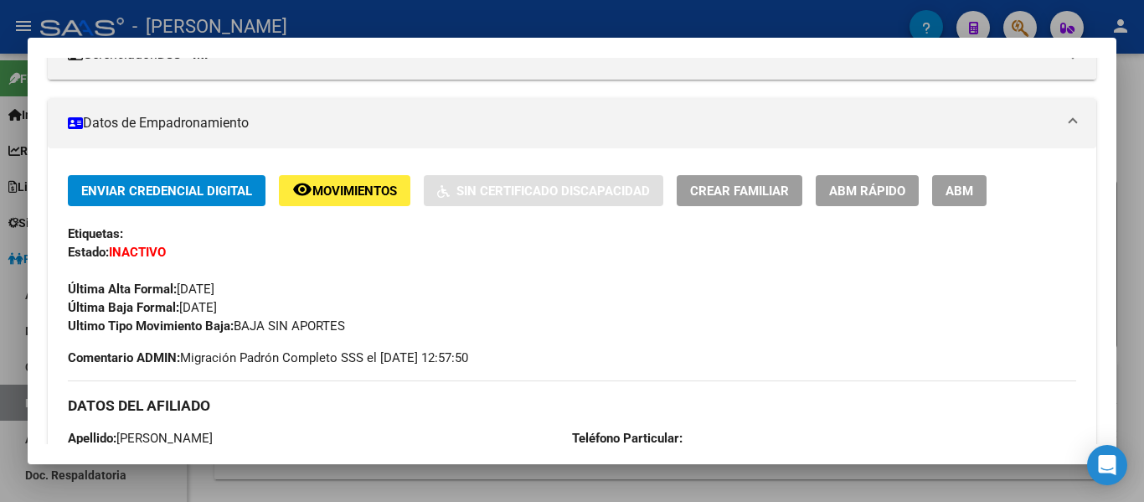
scroll to position [419, 0]
